Goal: Transaction & Acquisition: Purchase product/service

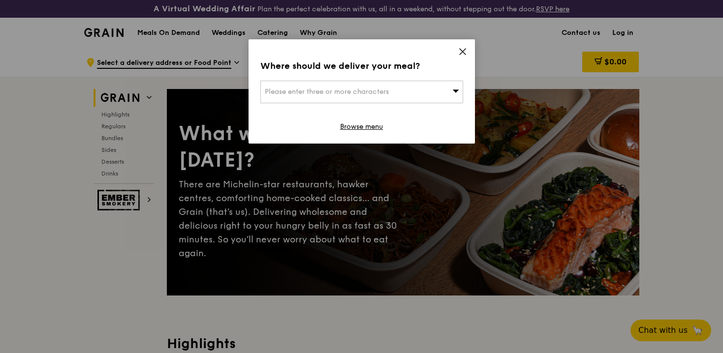
click at [434, 83] on div "Please enter three or more characters" at bounding box center [361, 92] width 203 height 23
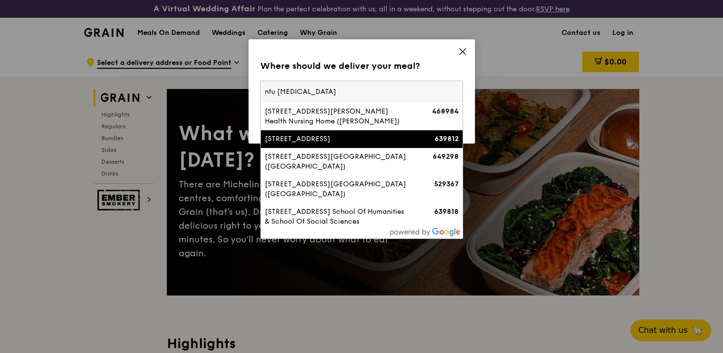
type input "ntu hive"
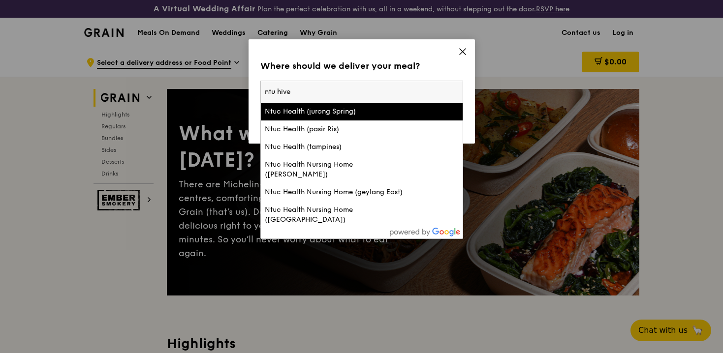
drag, startPoint x: 307, startPoint y: 90, endPoint x: 235, endPoint y: 90, distance: 71.9
click at [234, 90] on div "Where should we deliver your meal? Please enter three or more characters ntu hi…" at bounding box center [361, 176] width 723 height 353
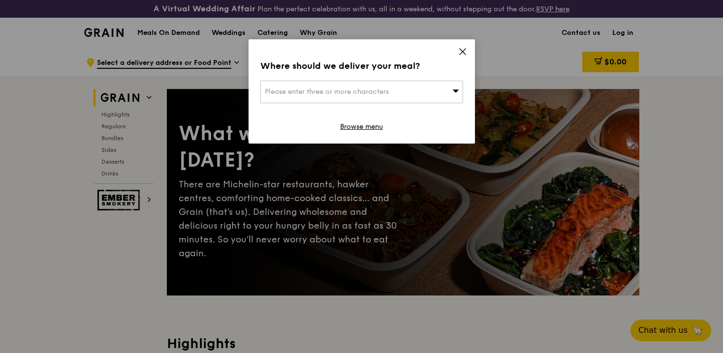
click at [461, 49] on icon at bounding box center [462, 51] width 9 height 9
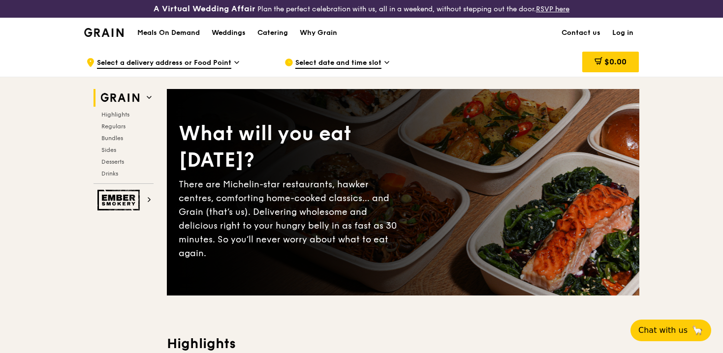
click at [171, 65] on span "Select a delivery address or Food Point" at bounding box center [164, 63] width 134 height 11
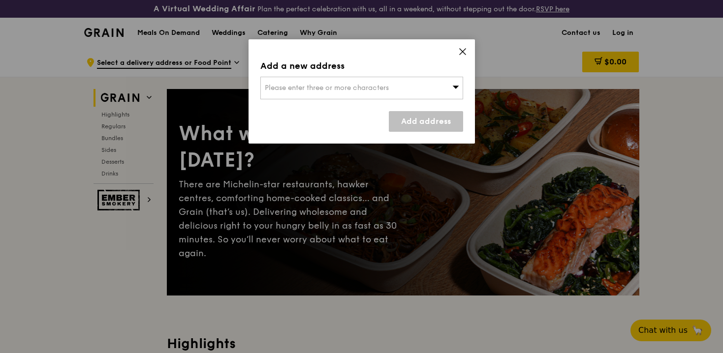
click at [394, 90] on div "Please enter three or more characters" at bounding box center [361, 88] width 203 height 23
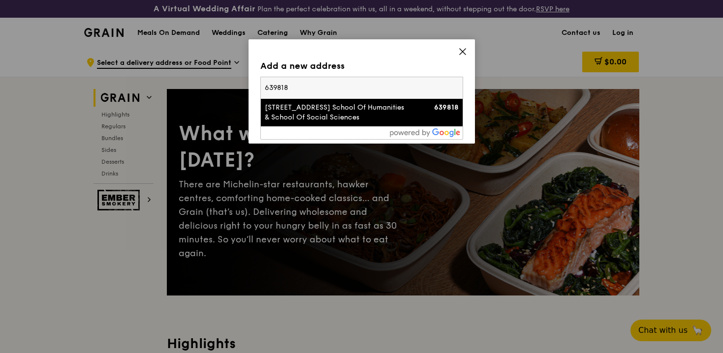
type input "639818"
click at [330, 108] on div "[STREET_ADDRESS] School Of Humanities & School Of Social Sciences" at bounding box center [338, 113] width 146 height 20
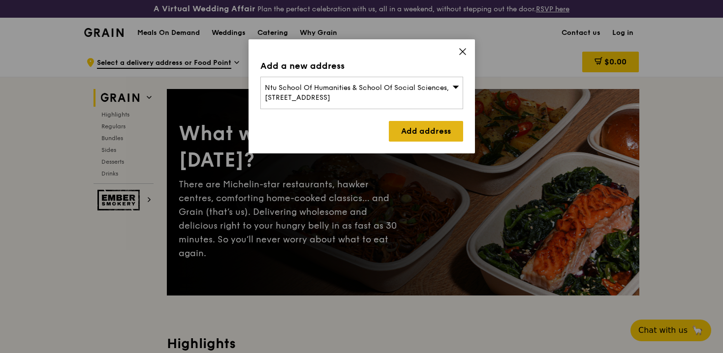
click at [422, 136] on link "Add address" at bounding box center [426, 131] width 74 height 21
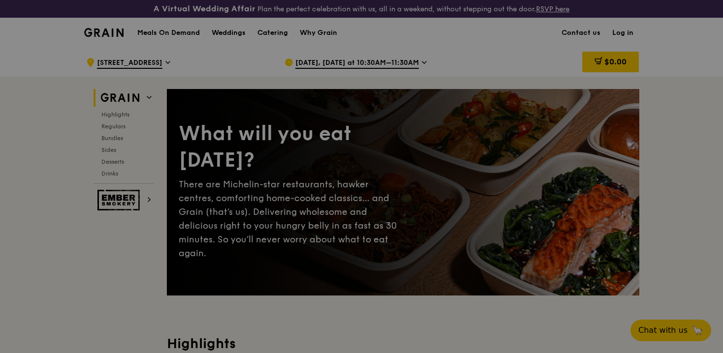
click at [369, 68] on div at bounding box center [361, 176] width 723 height 353
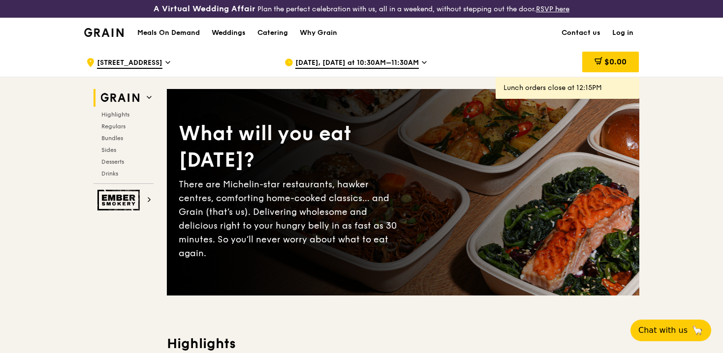
click at [411, 65] on span "[DATE], [DATE] at 10:30AM–11:30AM" at bounding box center [357, 63] width 124 height 11
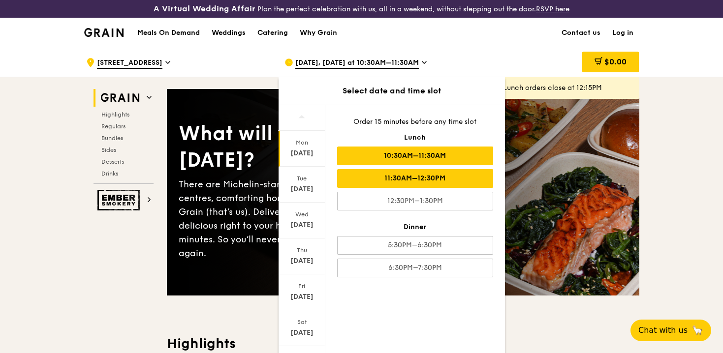
click at [434, 181] on div "11:30AM–12:30PM" at bounding box center [415, 178] width 156 height 19
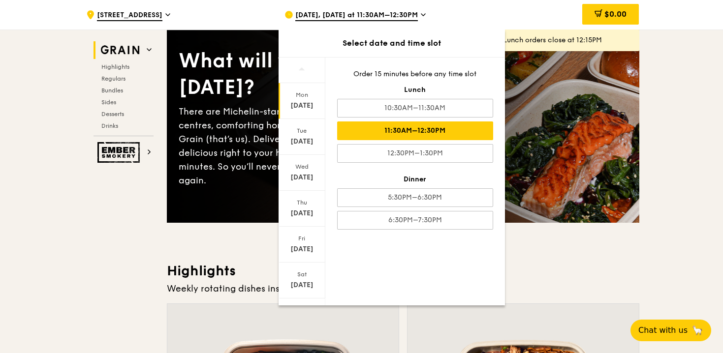
scroll to position [75, 0]
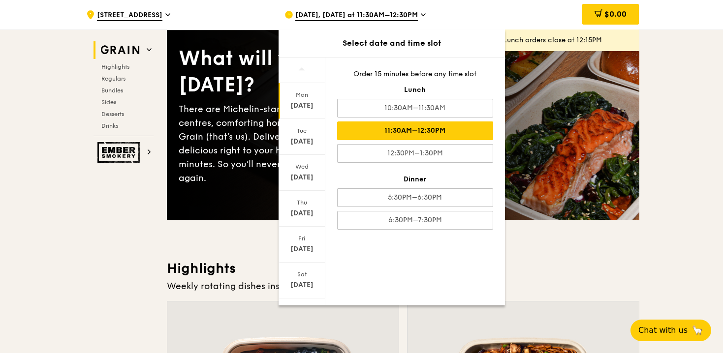
click at [537, 199] on div "What will you eat [DATE]? There are Michelin-star restaurants, hawker centres, …" at bounding box center [403, 117] width 473 height 207
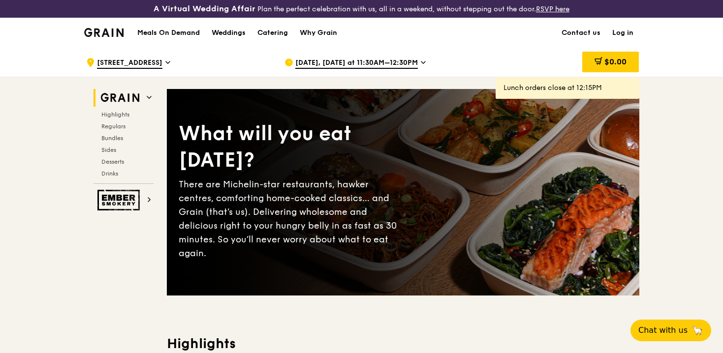
scroll to position [0, 0]
click at [362, 56] on div "[DATE], [DATE] at 11:30AM–12:30PM" at bounding box center [375, 63] width 183 height 30
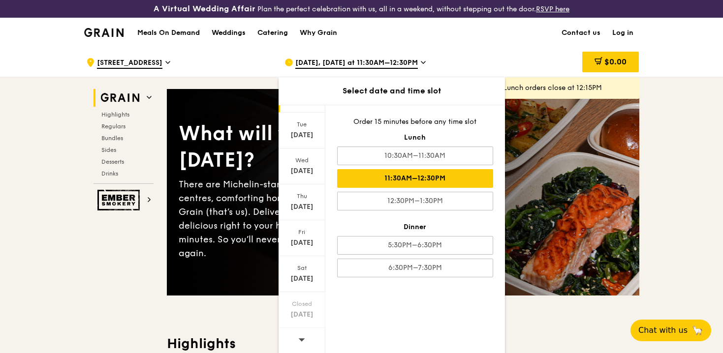
scroll to position [54, 0]
click at [302, 341] on icon at bounding box center [301, 340] width 6 height 3
click at [311, 131] on div "[DATE]" at bounding box center [302, 135] width 44 height 10
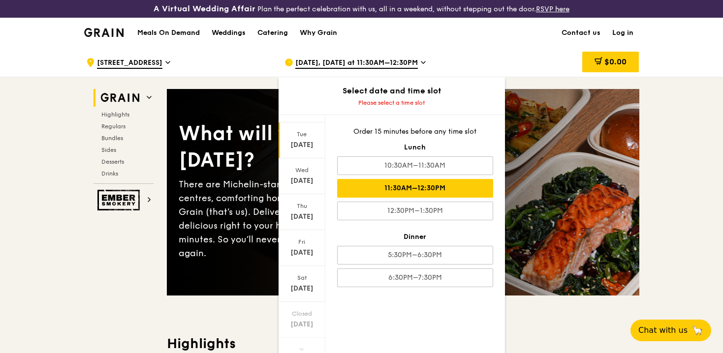
click at [454, 188] on div "11:30AM–12:30PM" at bounding box center [415, 188] width 156 height 19
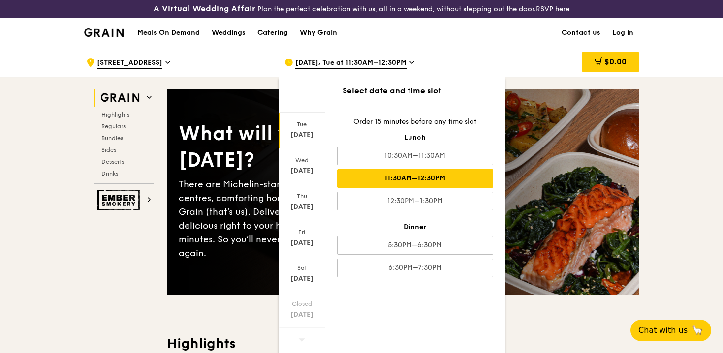
click at [580, 162] on div "What will you eat [DATE]? There are Michelin-star restaurants, hawker centres, …" at bounding box center [403, 192] width 473 height 167
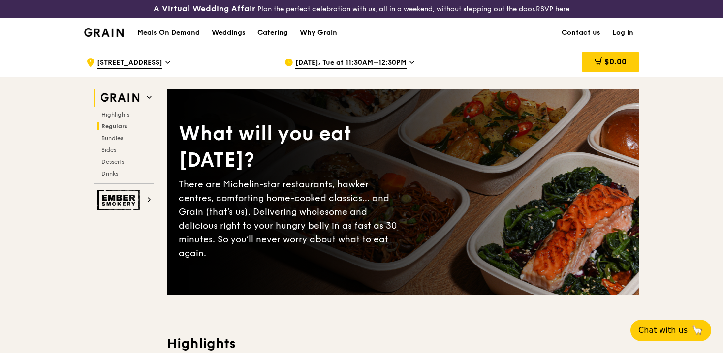
click at [112, 130] on h2 "Regulars" at bounding box center [125, 127] width 56 height 8
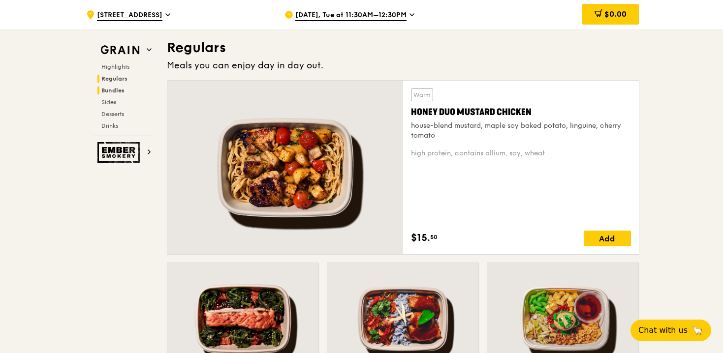
click at [112, 89] on span "Bundles" at bounding box center [112, 90] width 23 height 7
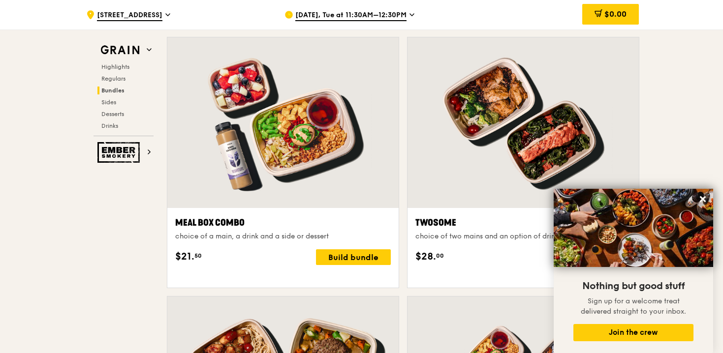
scroll to position [1466, 0]
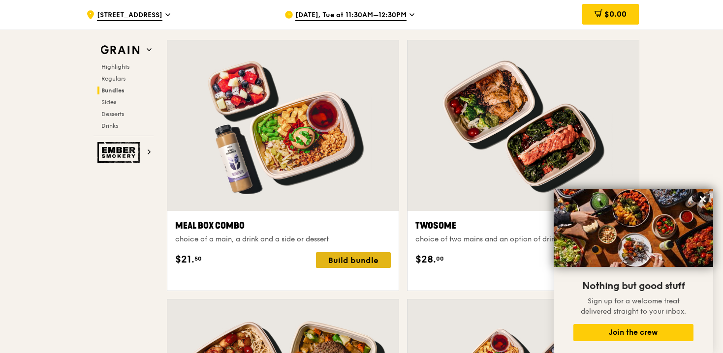
click at [341, 268] on div "Build bundle" at bounding box center [353, 260] width 75 height 16
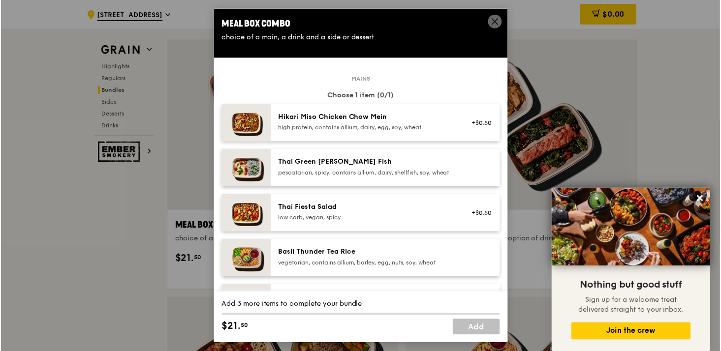
scroll to position [0, 0]
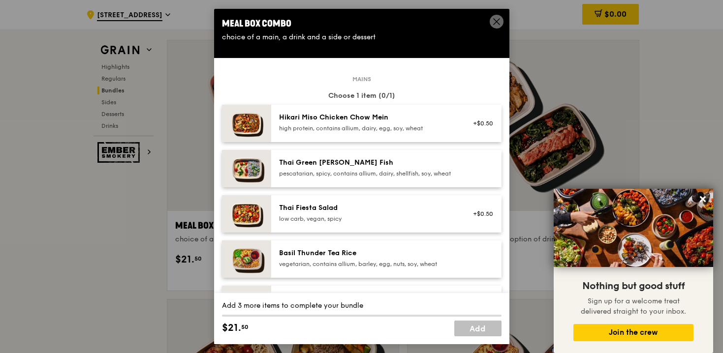
click at [366, 120] on div "Hikari Miso Chicken Chow Mein high protein, contains allium, dairy, egg, soy, w…" at bounding box center [386, 123] width 230 height 37
click at [496, 26] on span at bounding box center [496, 23] width 9 height 11
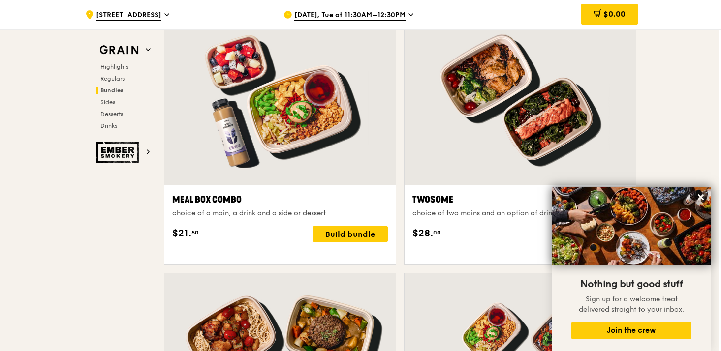
scroll to position [1493, 2]
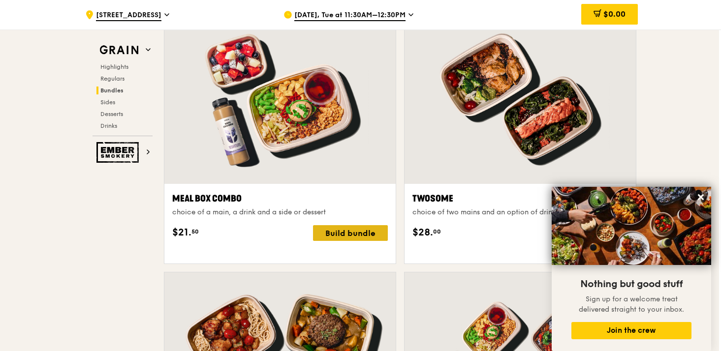
click at [379, 241] on div "Build bundle" at bounding box center [350, 233] width 75 height 16
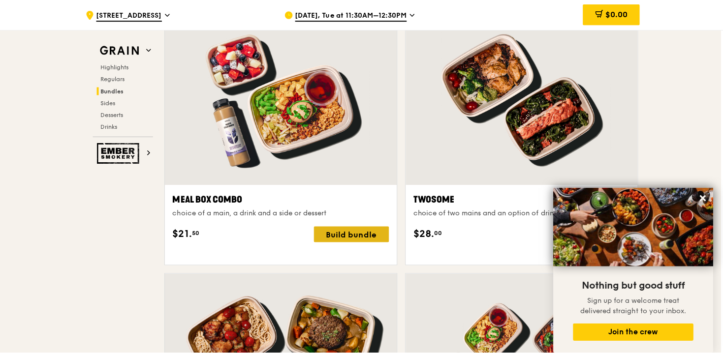
scroll to position [1493, 0]
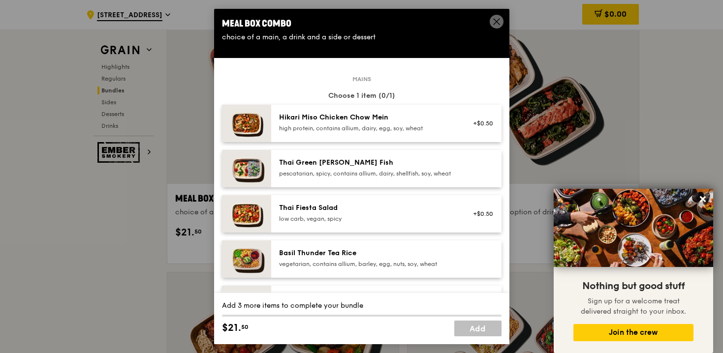
click at [416, 132] on div "high protein, contains allium, dairy, egg, soy, wheat" at bounding box center [367, 129] width 177 height 8
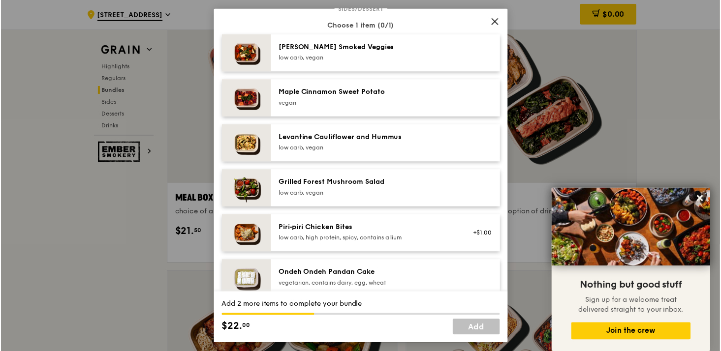
scroll to position [528, 0]
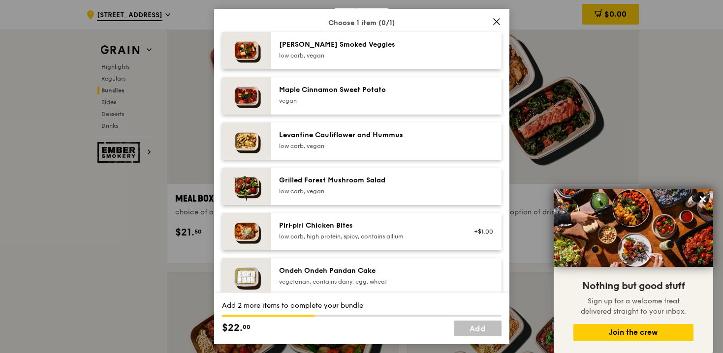
click at [497, 22] on icon at bounding box center [496, 21] width 9 height 9
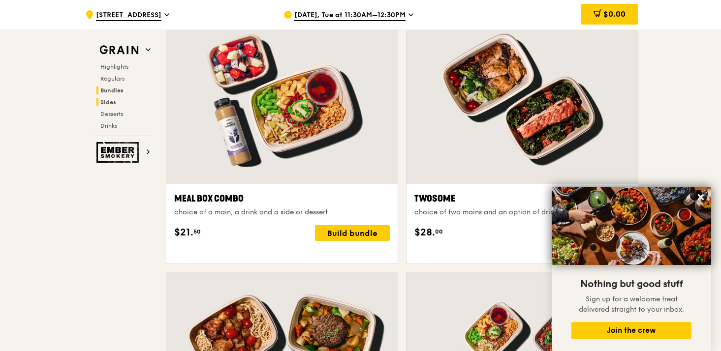
click at [125, 99] on h2 "Sides" at bounding box center [124, 102] width 56 height 8
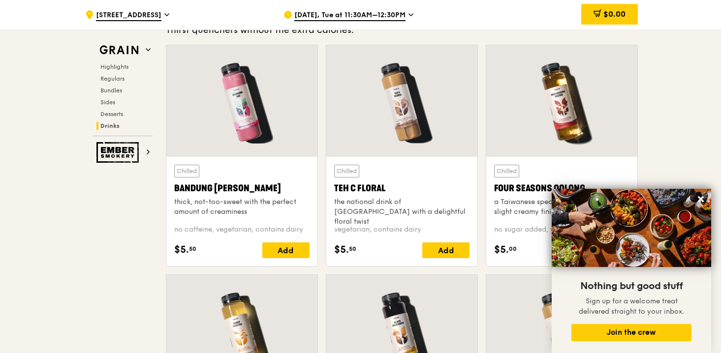
scroll to position [3495, 0]
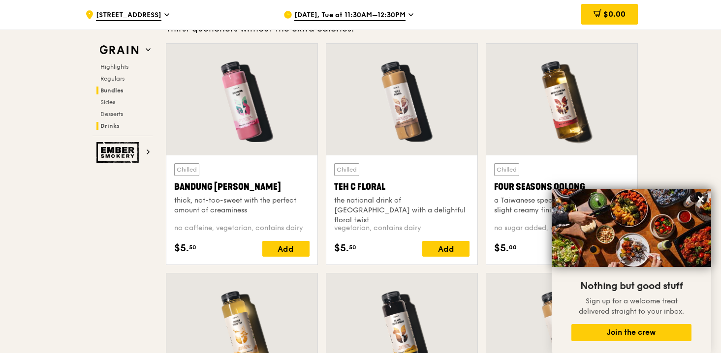
click at [113, 90] on span "Bundles" at bounding box center [111, 90] width 23 height 7
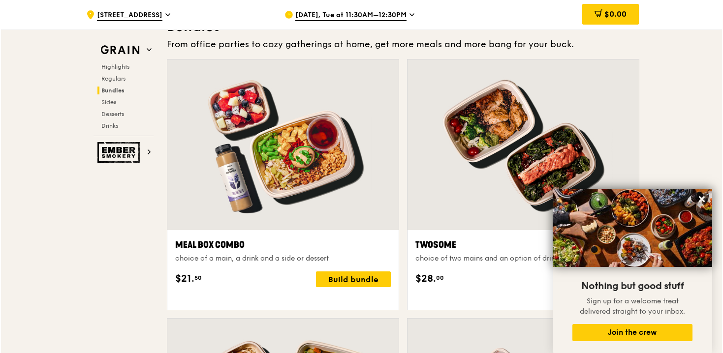
scroll to position [1425, 0]
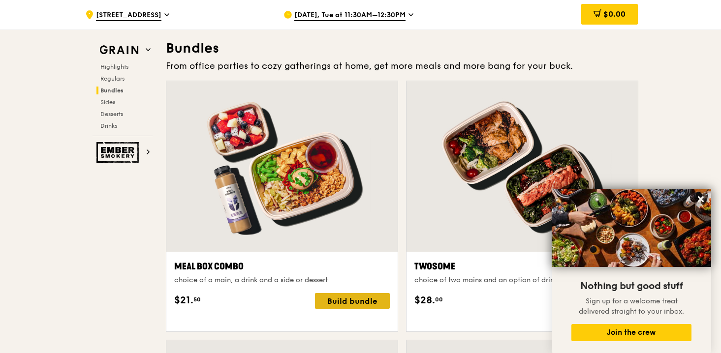
click at [347, 309] on div "Build bundle" at bounding box center [352, 301] width 75 height 16
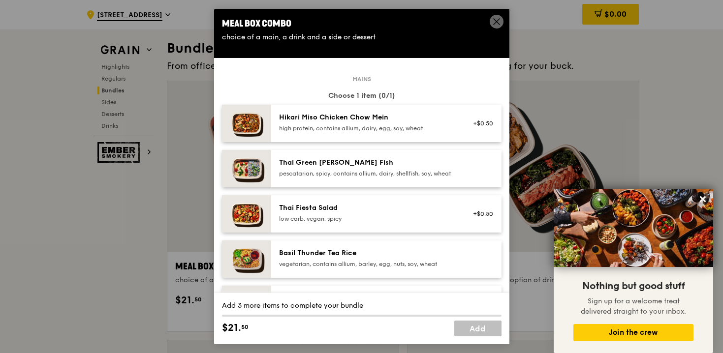
click at [456, 123] on div "Hikari Miso Chicken Chow Mein" at bounding box center [367, 118] width 177 height 10
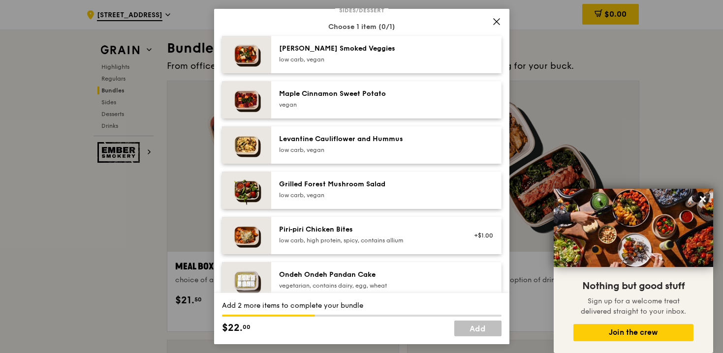
scroll to position [514, 0]
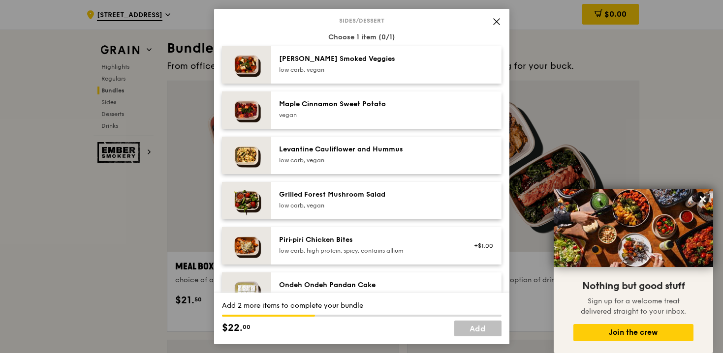
click at [409, 74] on div "[PERSON_NAME] Smoked Veggies low carb, vegan" at bounding box center [367, 64] width 177 height 20
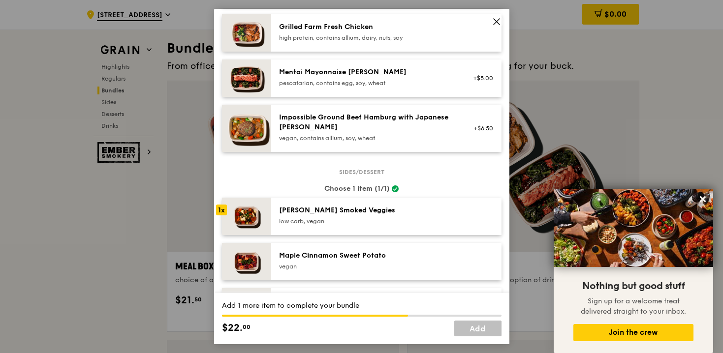
scroll to position [364, 0]
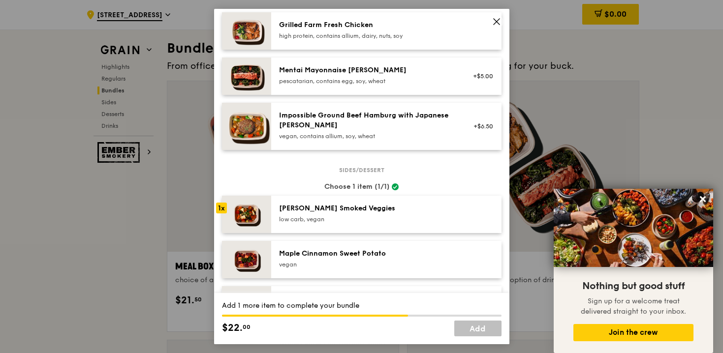
click at [384, 214] on div "[PERSON_NAME] Smoked Veggies" at bounding box center [367, 209] width 177 height 10
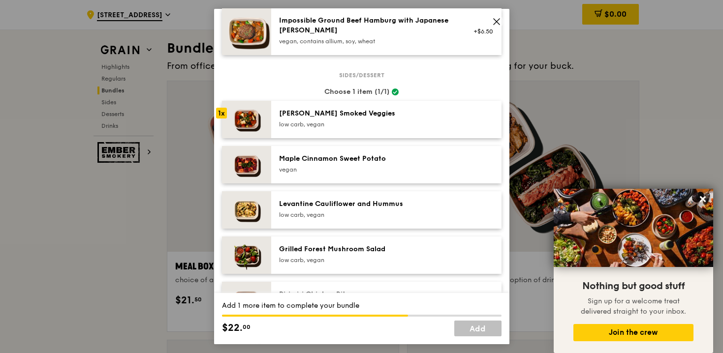
scroll to position [478, 0]
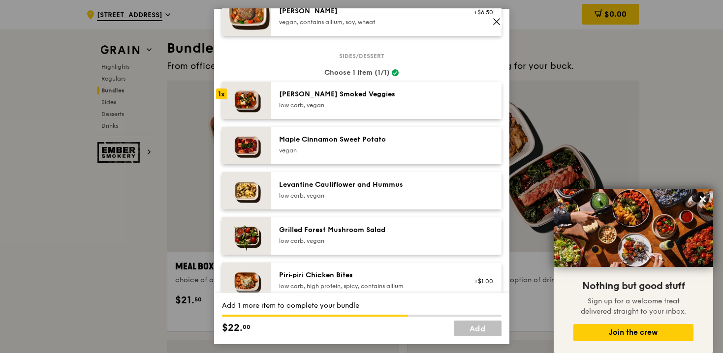
click at [389, 119] on div "[PERSON_NAME] Smoked Veggies low carb, vegan" at bounding box center [386, 100] width 230 height 37
click at [377, 109] on div "low carb, vegan" at bounding box center [367, 105] width 177 height 8
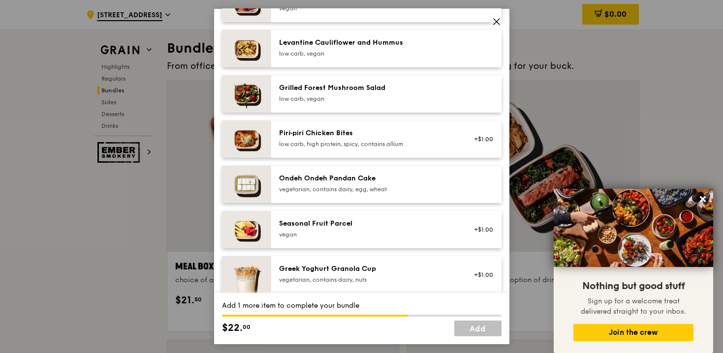
scroll to position [633, 0]
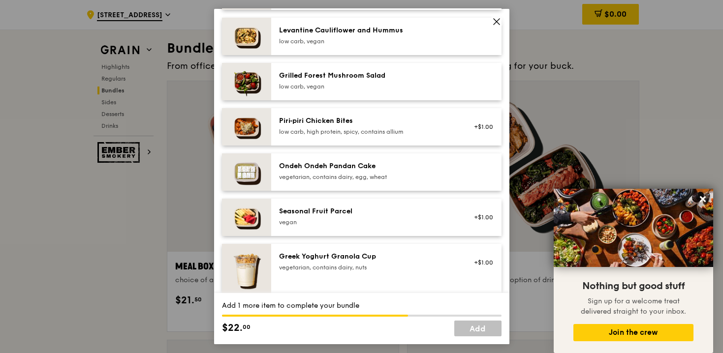
click at [338, 226] on div "vegan" at bounding box center [367, 223] width 177 height 8
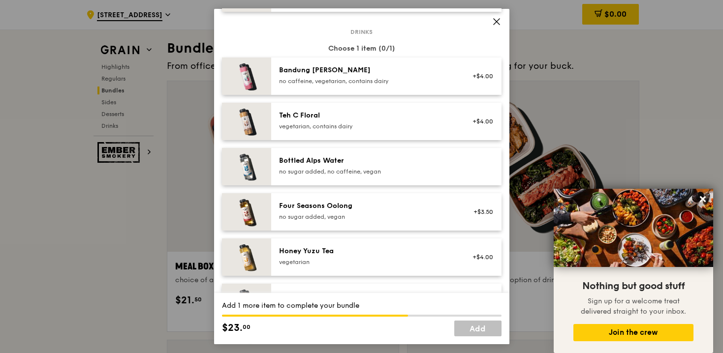
scroll to position [992, 0]
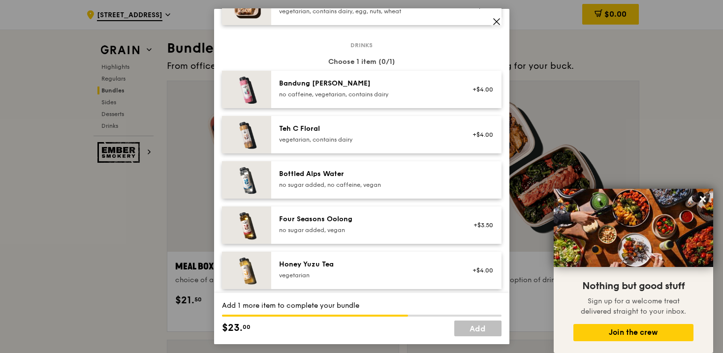
click at [364, 171] on div "Bottled Alps Water no sugar added, no caffeine, vegan" at bounding box center [386, 179] width 230 height 37
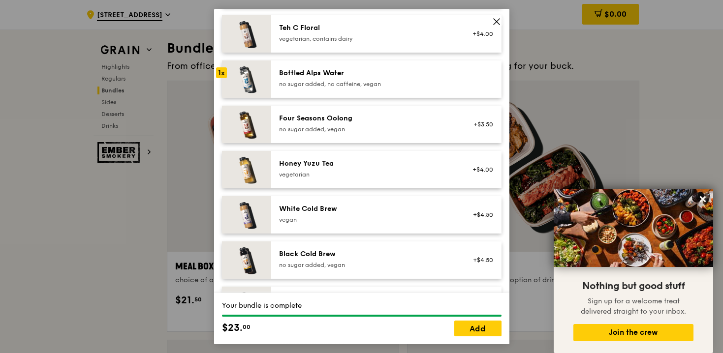
scroll to position [1102, 0]
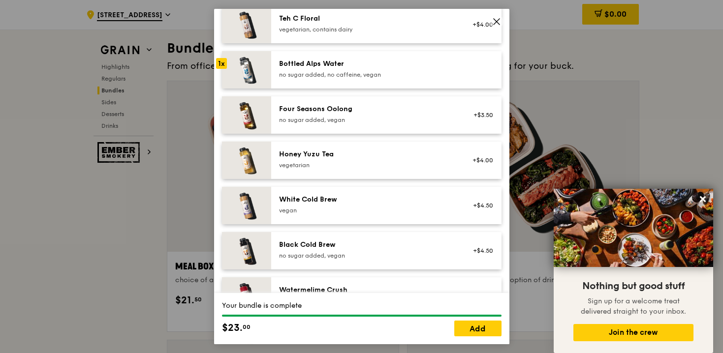
click at [406, 77] on div "no sugar added, no caffeine, vegan" at bounding box center [367, 75] width 177 height 8
click at [401, 114] on div "Four Seasons Oolong" at bounding box center [367, 109] width 177 height 10
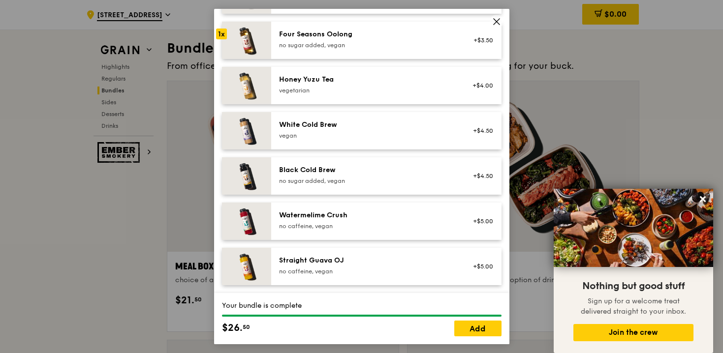
scroll to position [1181, 0]
click at [490, 332] on link "Add" at bounding box center [477, 329] width 47 height 16
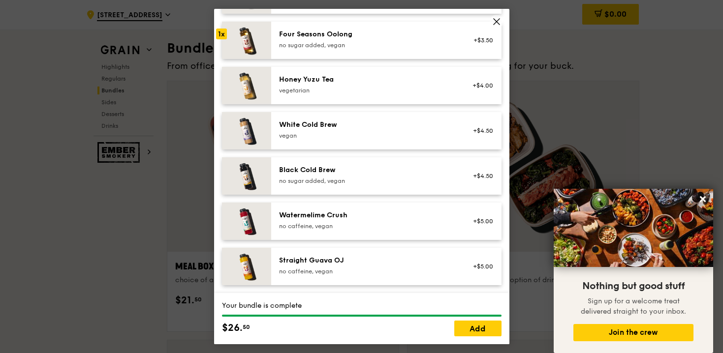
click at [498, 18] on icon at bounding box center [496, 21] width 9 height 9
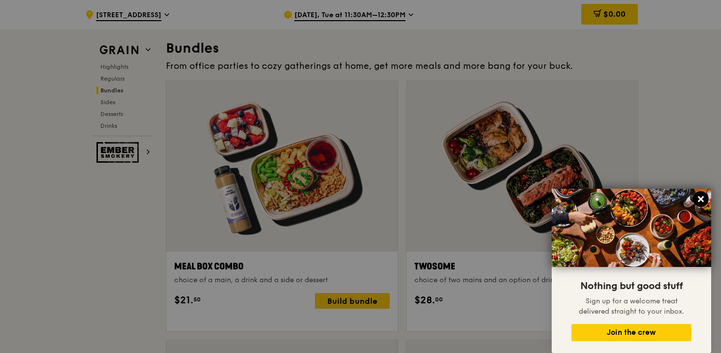
click at [703, 204] on icon at bounding box center [700, 199] width 9 height 9
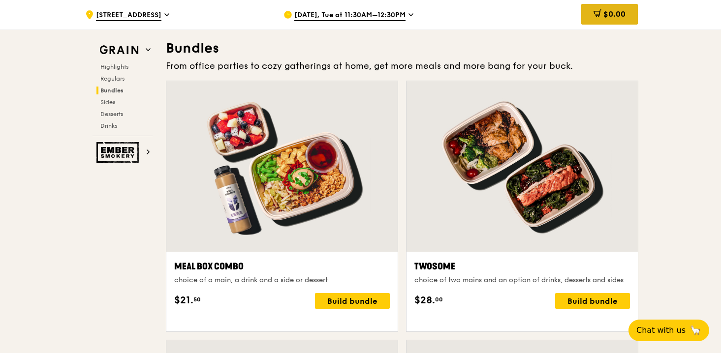
click at [628, 10] on div "$0.00" at bounding box center [609, 14] width 57 height 21
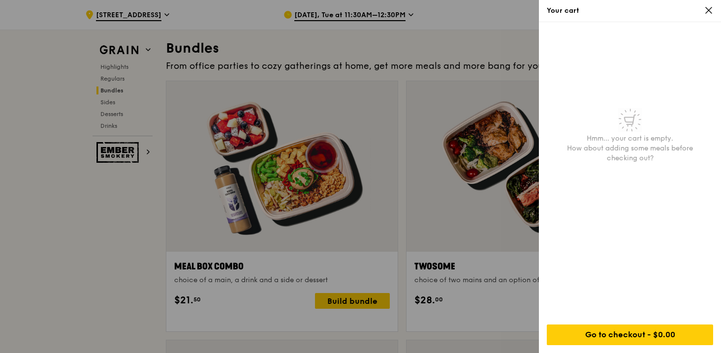
click at [710, 10] on icon at bounding box center [708, 10] width 9 height 9
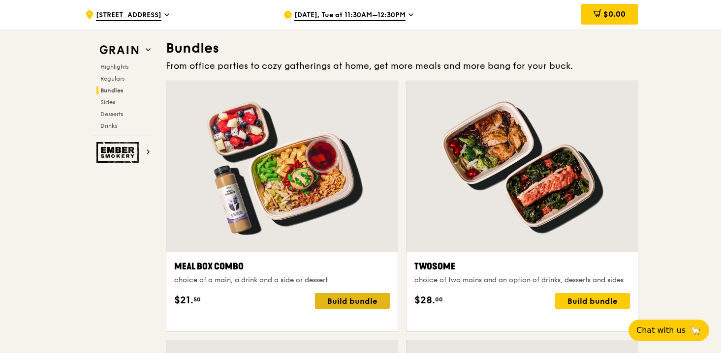
click at [337, 309] on div "Build bundle" at bounding box center [352, 301] width 75 height 16
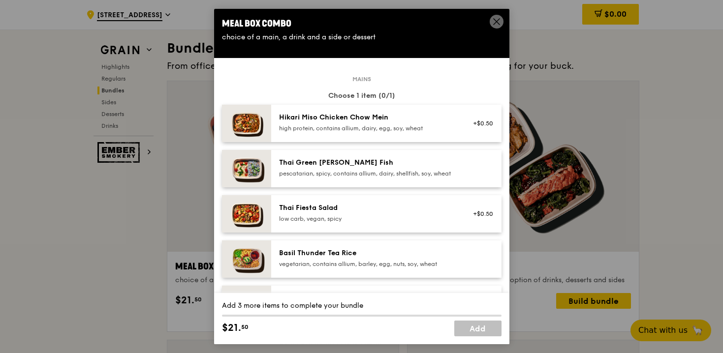
click at [391, 132] on div "high protein, contains allium, dairy, egg, soy, wheat" at bounding box center [367, 129] width 177 height 8
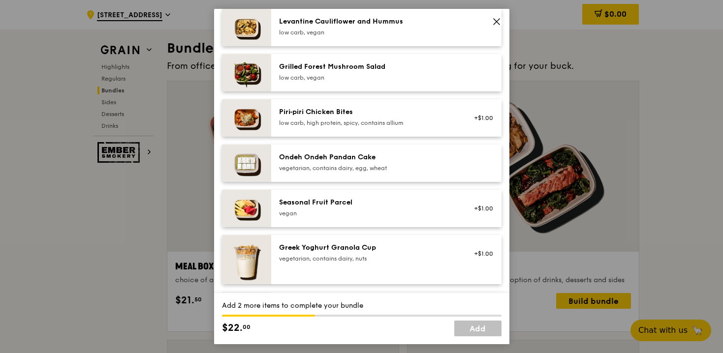
scroll to position [644, 0]
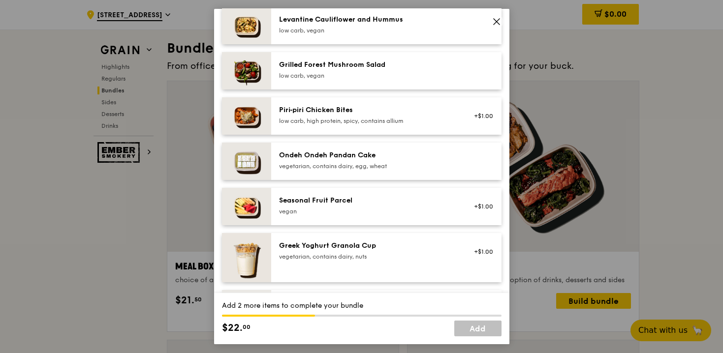
click at [355, 216] on div "Seasonal Fruit Parcel [GEOGRAPHIC_DATA]" at bounding box center [367, 206] width 177 height 20
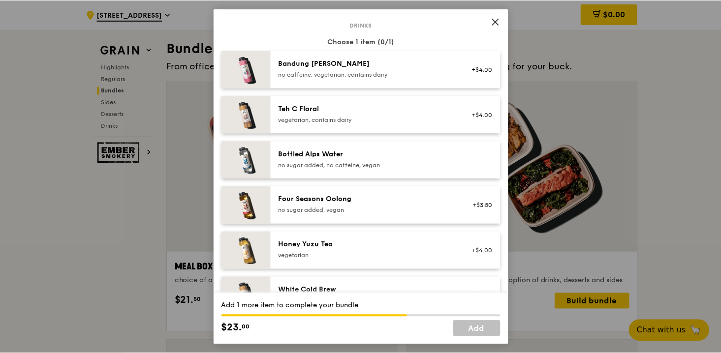
scroll to position [1033, 0]
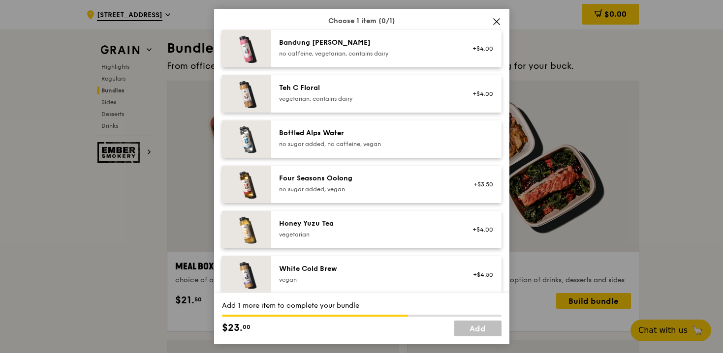
click at [381, 182] on div "Four Seasons Oolong" at bounding box center [367, 179] width 177 height 10
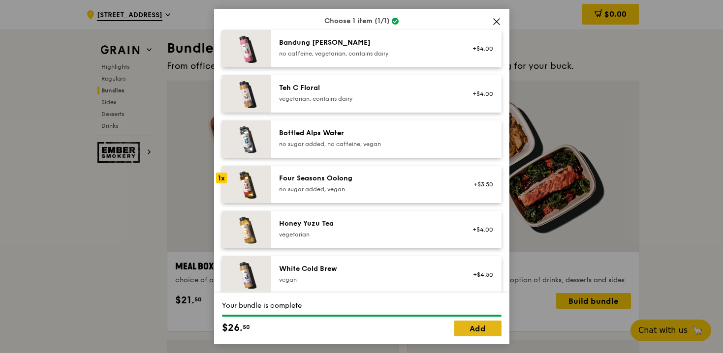
click at [476, 328] on link "Add" at bounding box center [477, 329] width 47 height 16
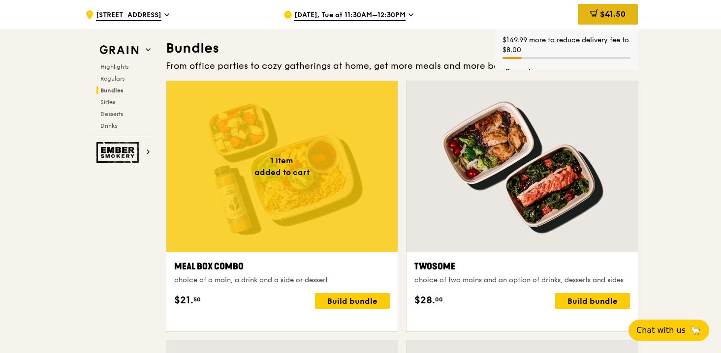
click at [610, 15] on span "$41.50" at bounding box center [613, 13] width 26 height 9
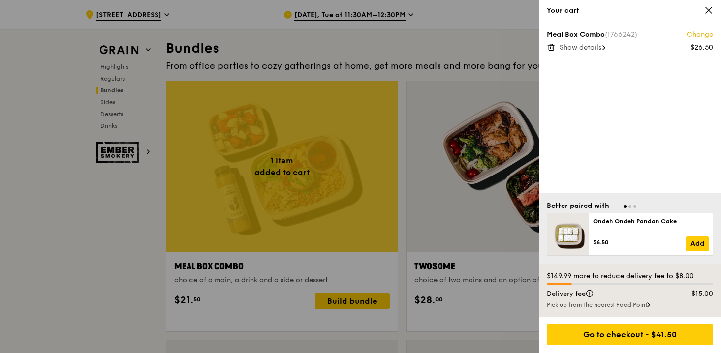
click at [601, 47] on span "Show details" at bounding box center [581, 47] width 42 height 8
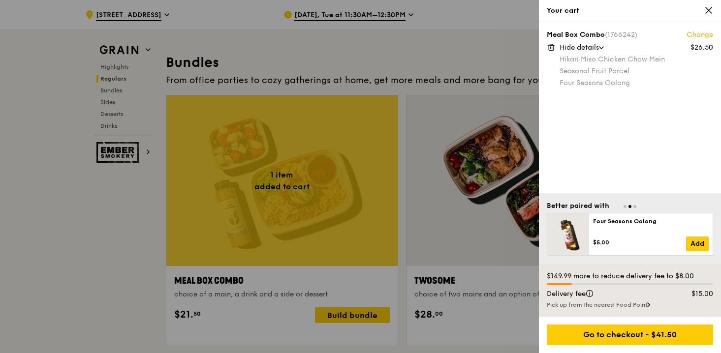
click at [710, 12] on icon at bounding box center [709, 10] width 6 height 6
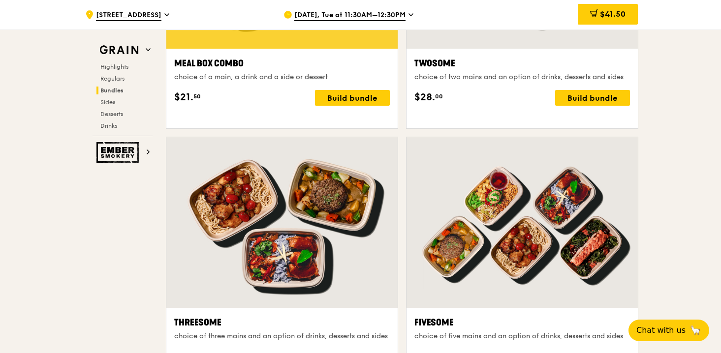
scroll to position [1640, 0]
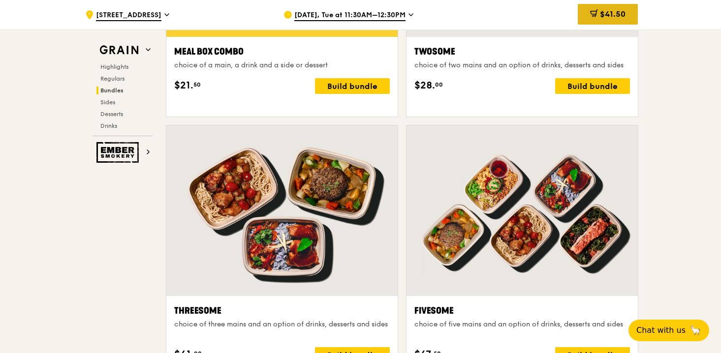
click at [619, 19] on div "$41.50" at bounding box center [608, 14] width 60 height 21
